Goal: Check status

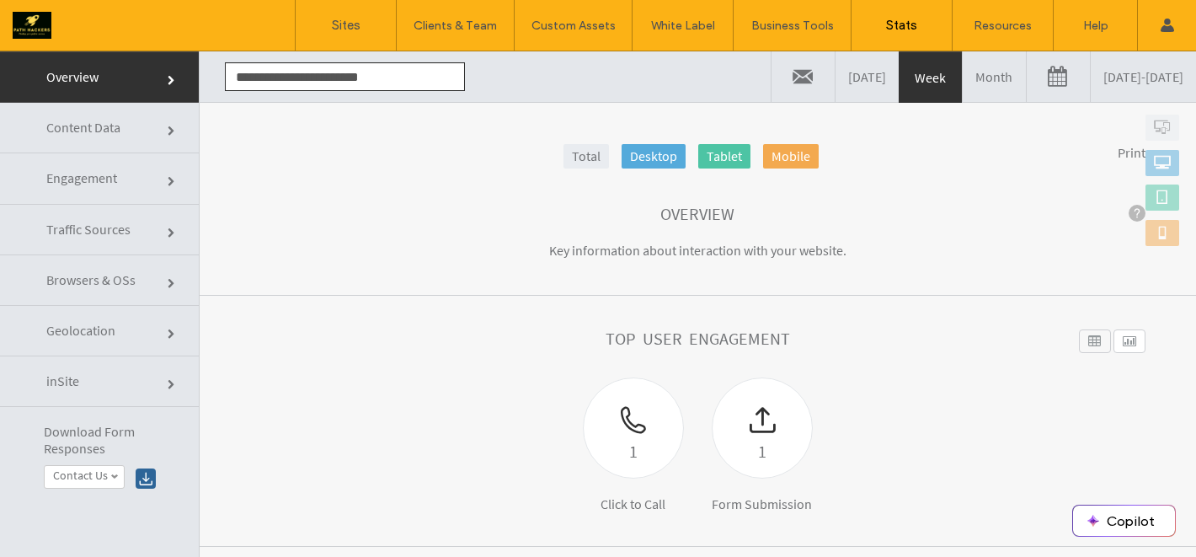
scroll to position [372, 0]
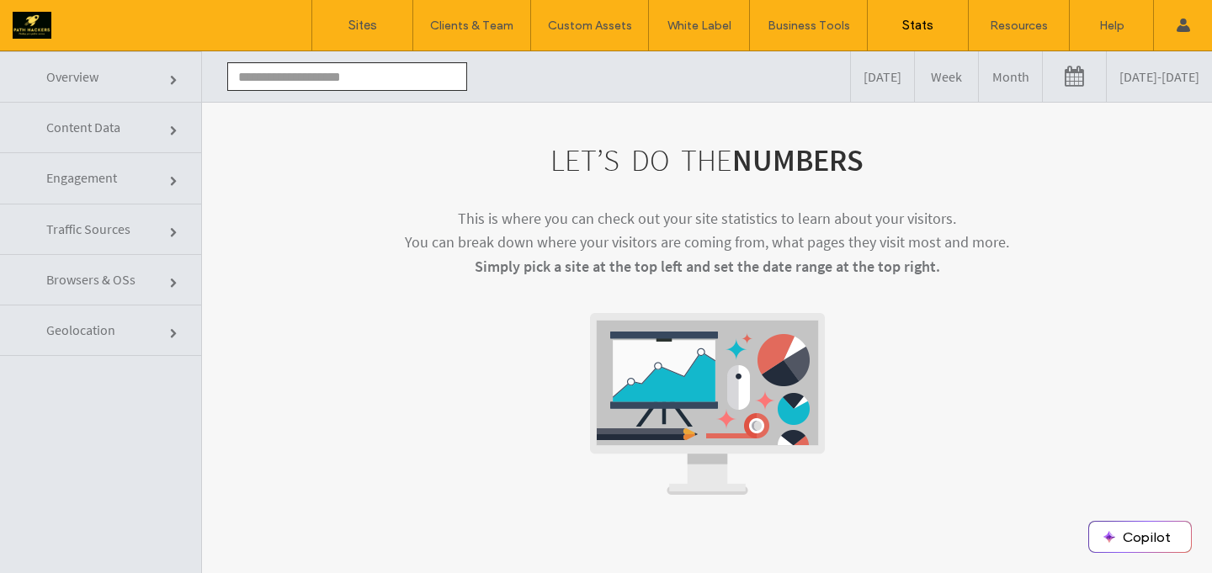
click at [320, 76] on input "text" at bounding box center [347, 76] width 240 height 29
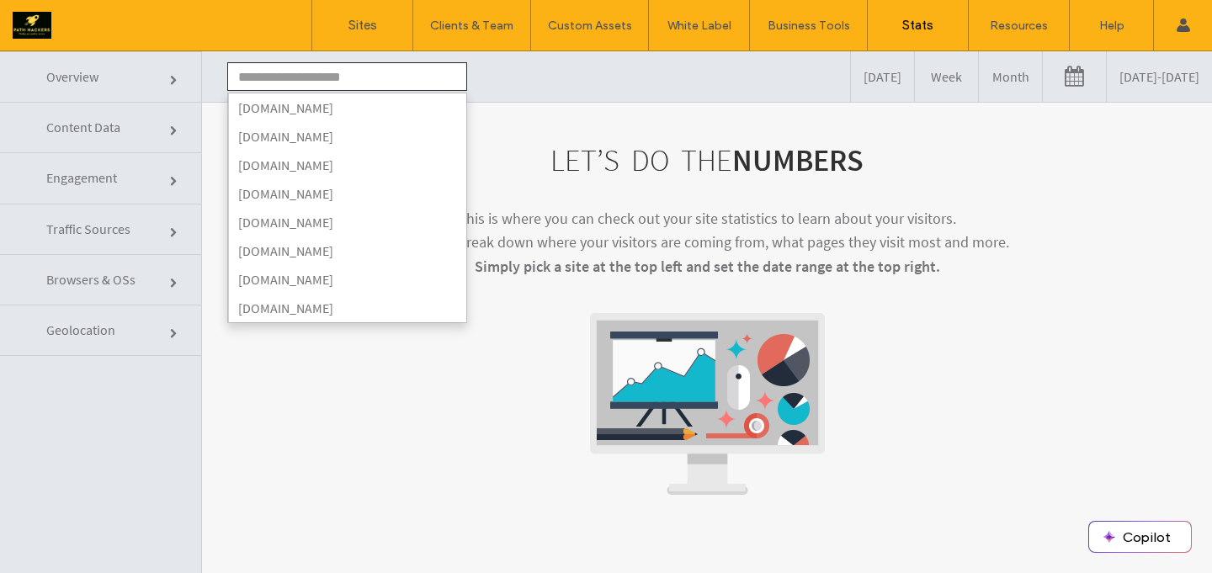
type input "**********"
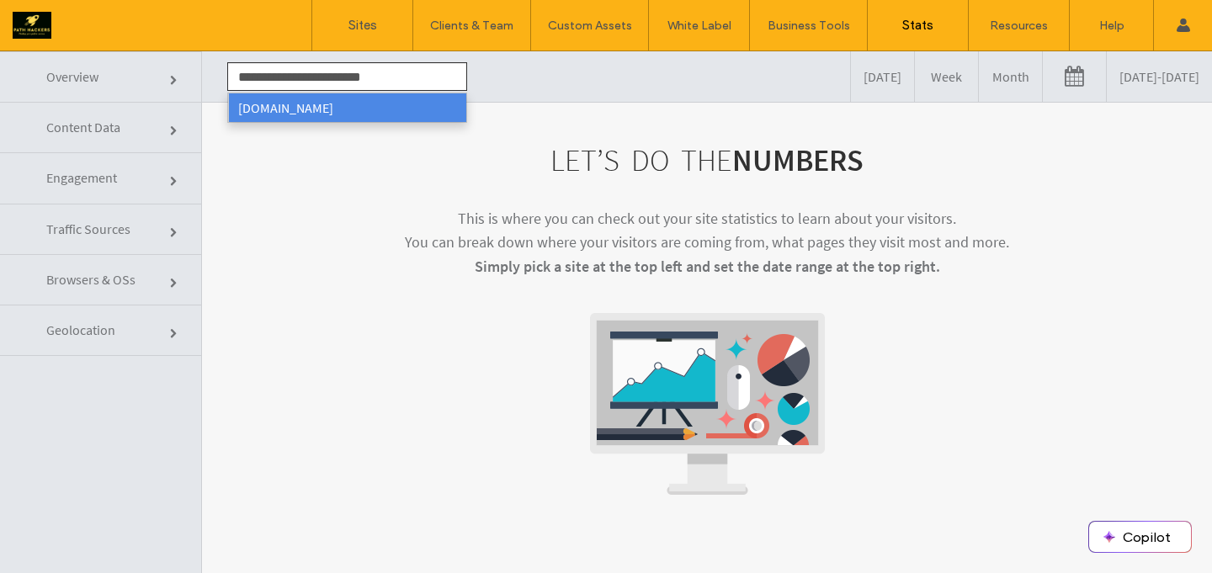
click at [359, 109] on li "[DOMAIN_NAME]" at bounding box center [347, 107] width 238 height 29
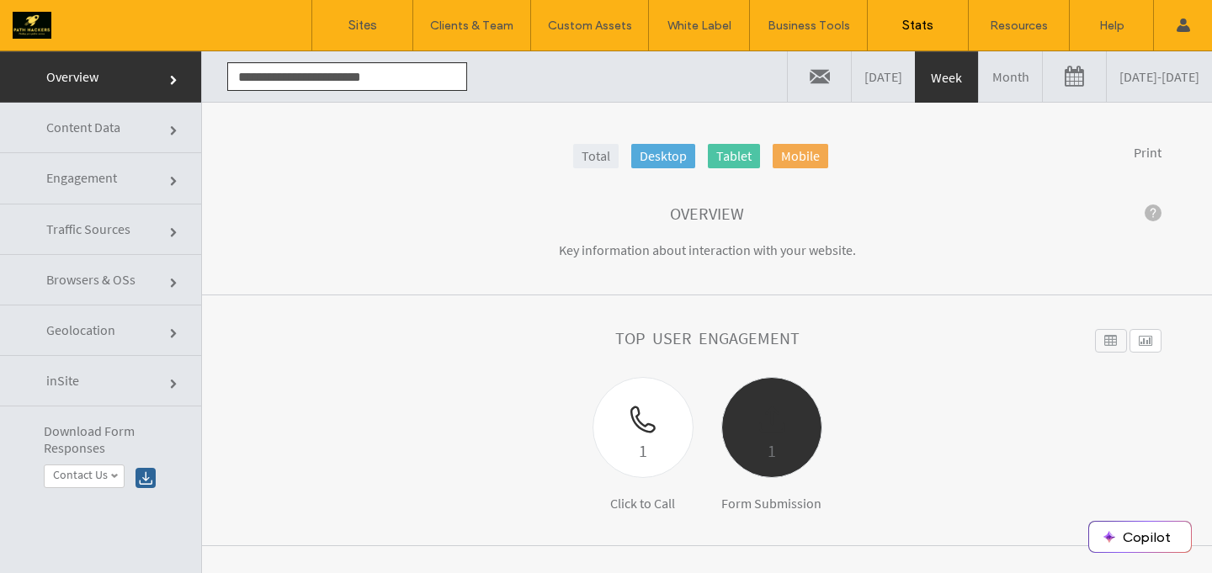
click at [751, 425] on div at bounding box center [771, 407] width 99 height 59
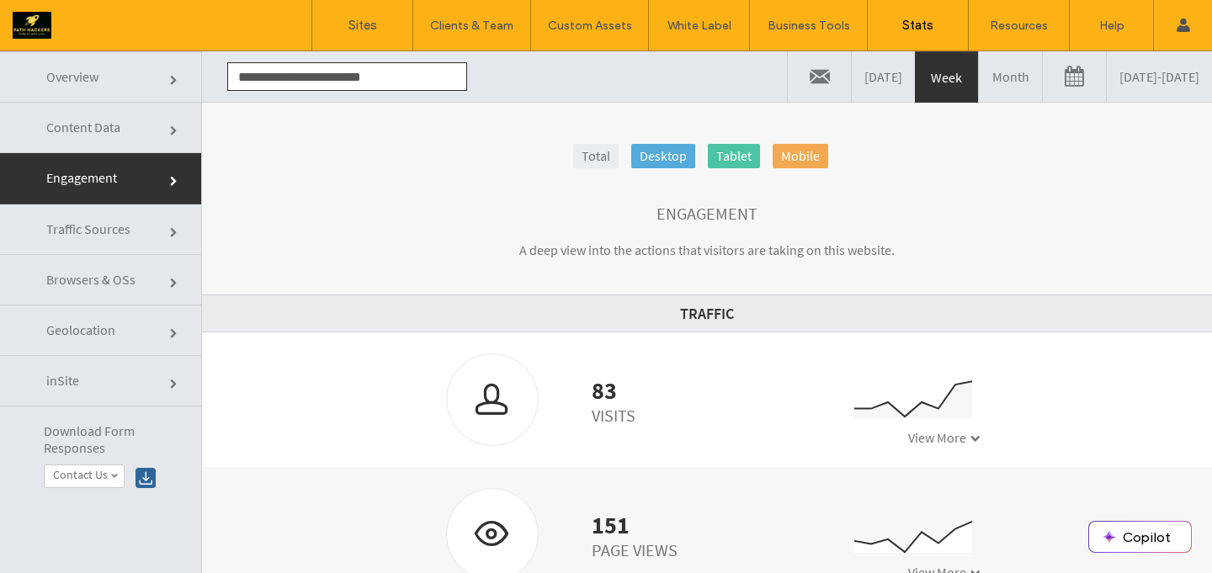
click at [979, 93] on link "Month" at bounding box center [1010, 76] width 63 height 51
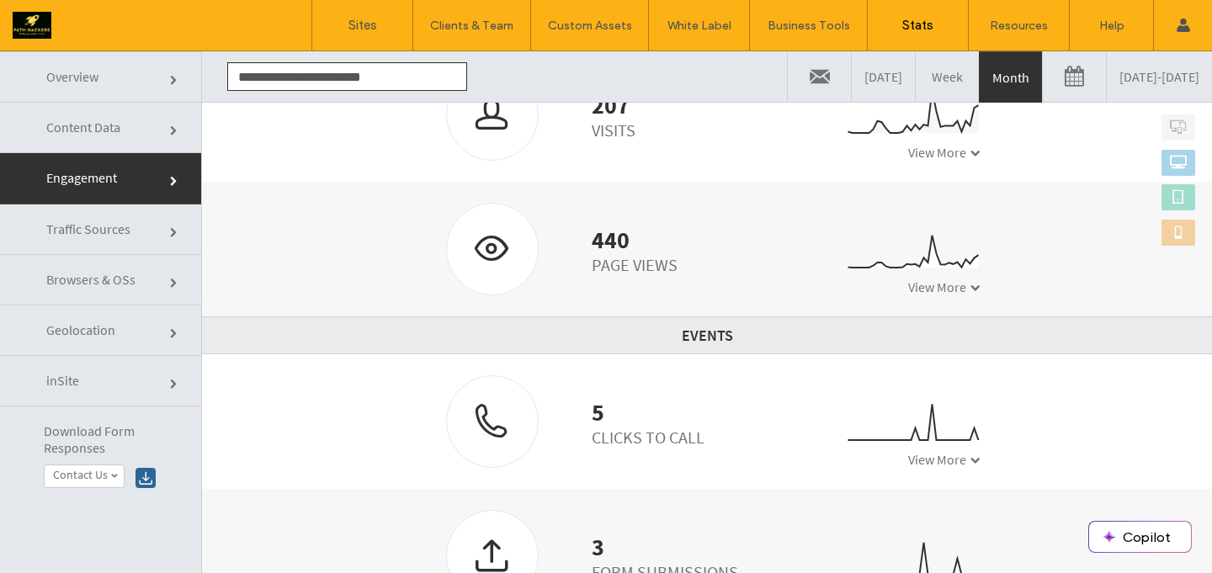
scroll to position [85, 0]
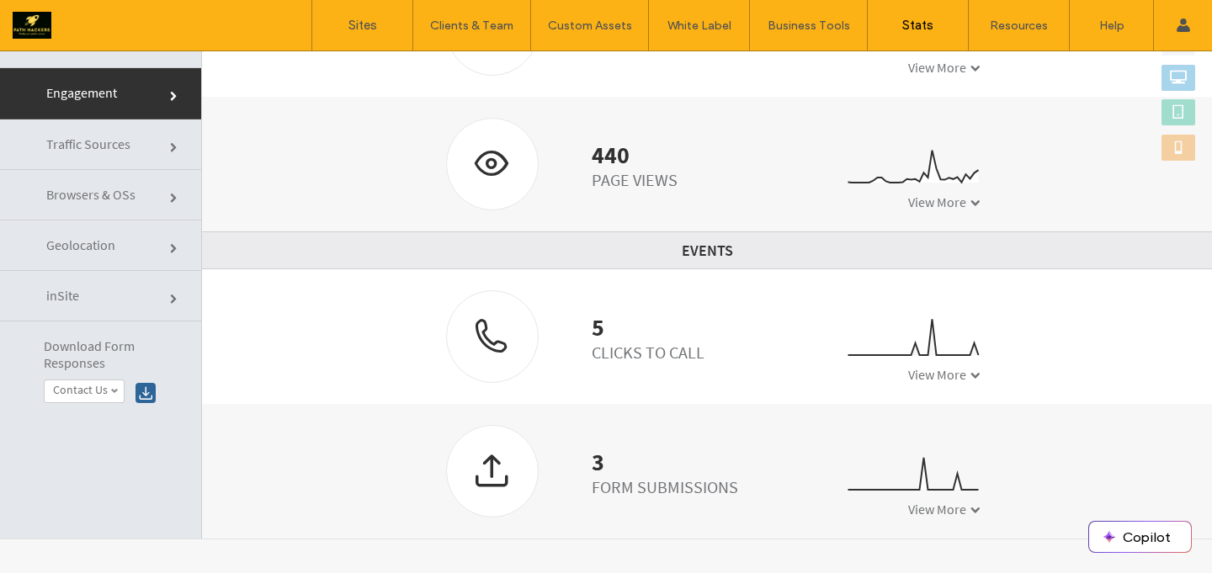
click at [103, 389] on label "Contact Us" at bounding box center [80, 390] width 55 height 14
click at [340, 360] on div "5 Clicks to Call 0 2 4 08/11 08/12 08/13 08/14 08/15 08/16 08/17 08/18 08/19 08…" at bounding box center [707, 336] width 1010 height 135
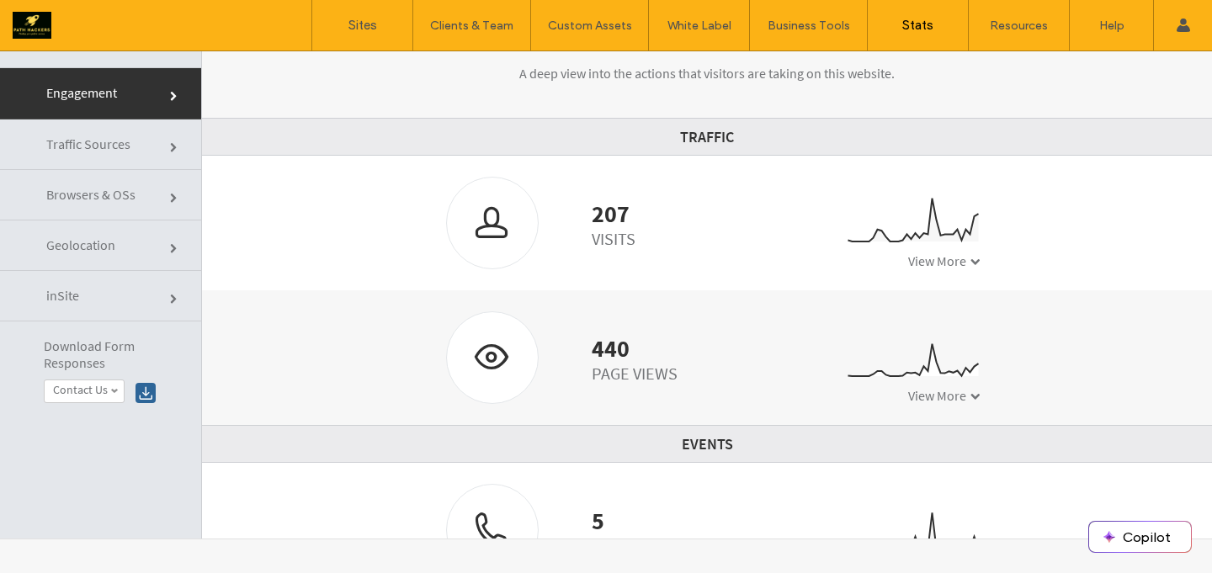
scroll to position [0, 0]
